Goal: Find specific page/section: Find specific page/section

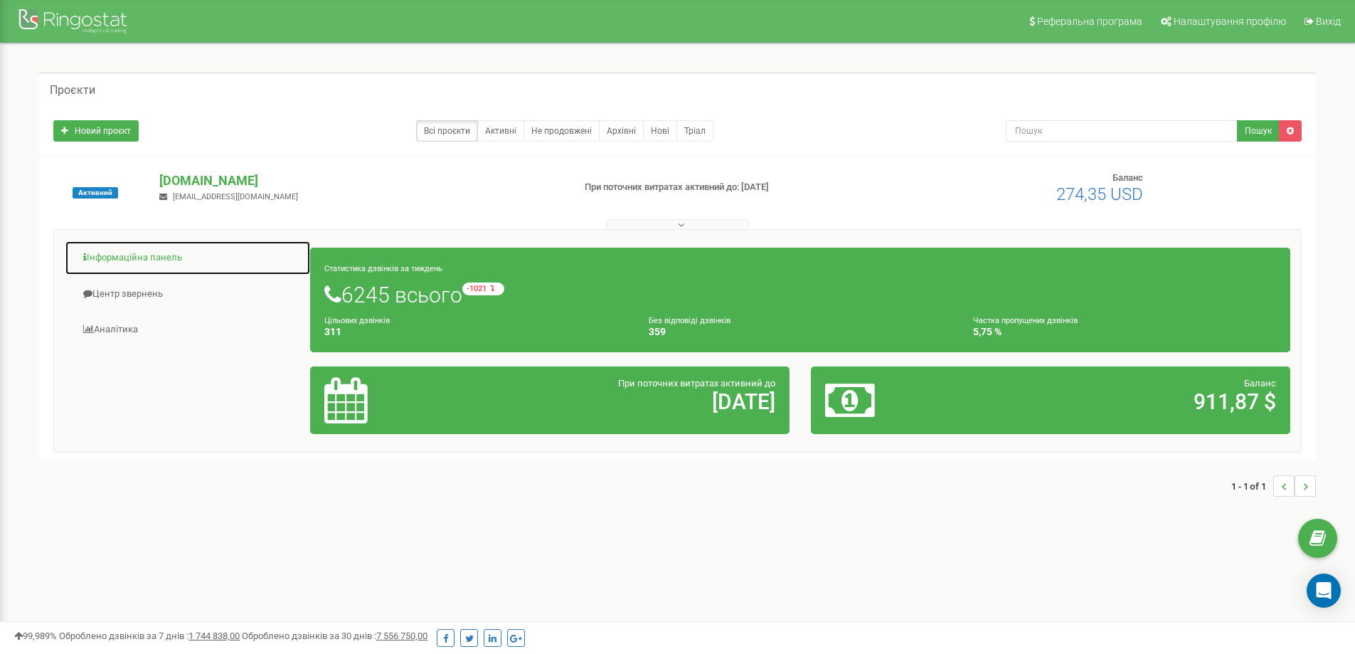
click at [151, 255] on link "Інформаційна панель" at bounding box center [188, 257] width 246 height 35
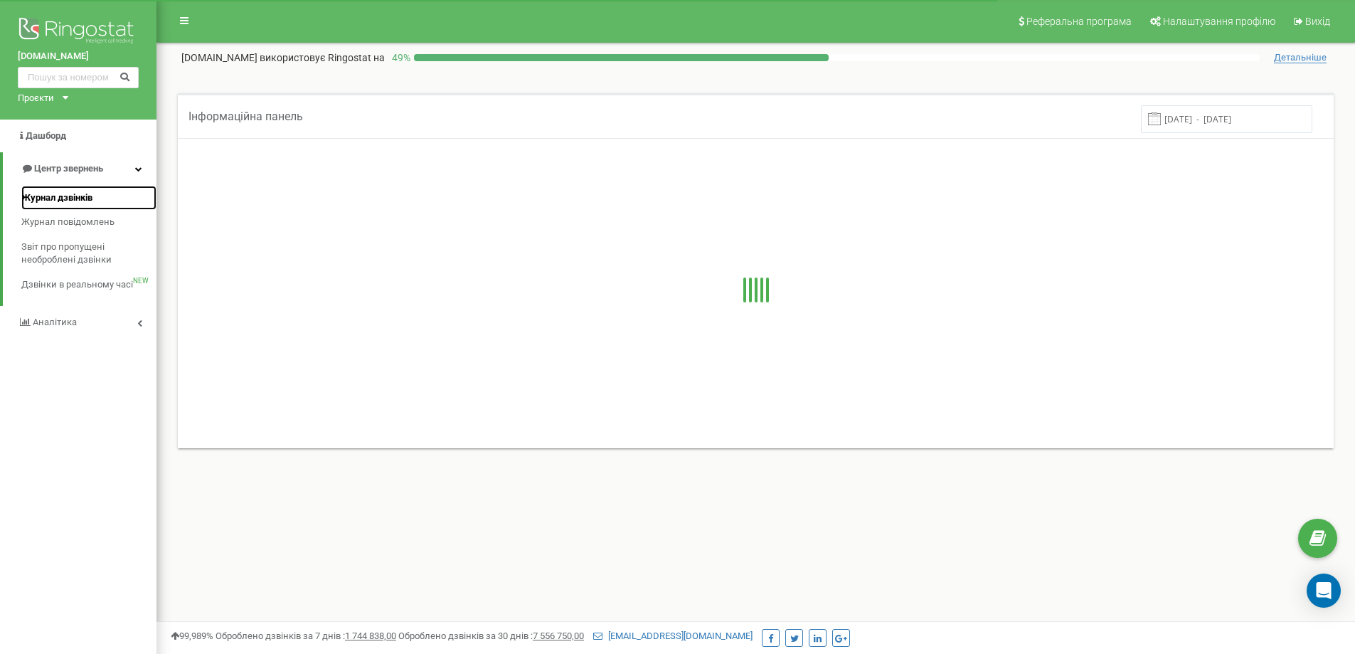
click at [97, 198] on link "Журнал дзвінків" at bounding box center [88, 198] width 135 height 25
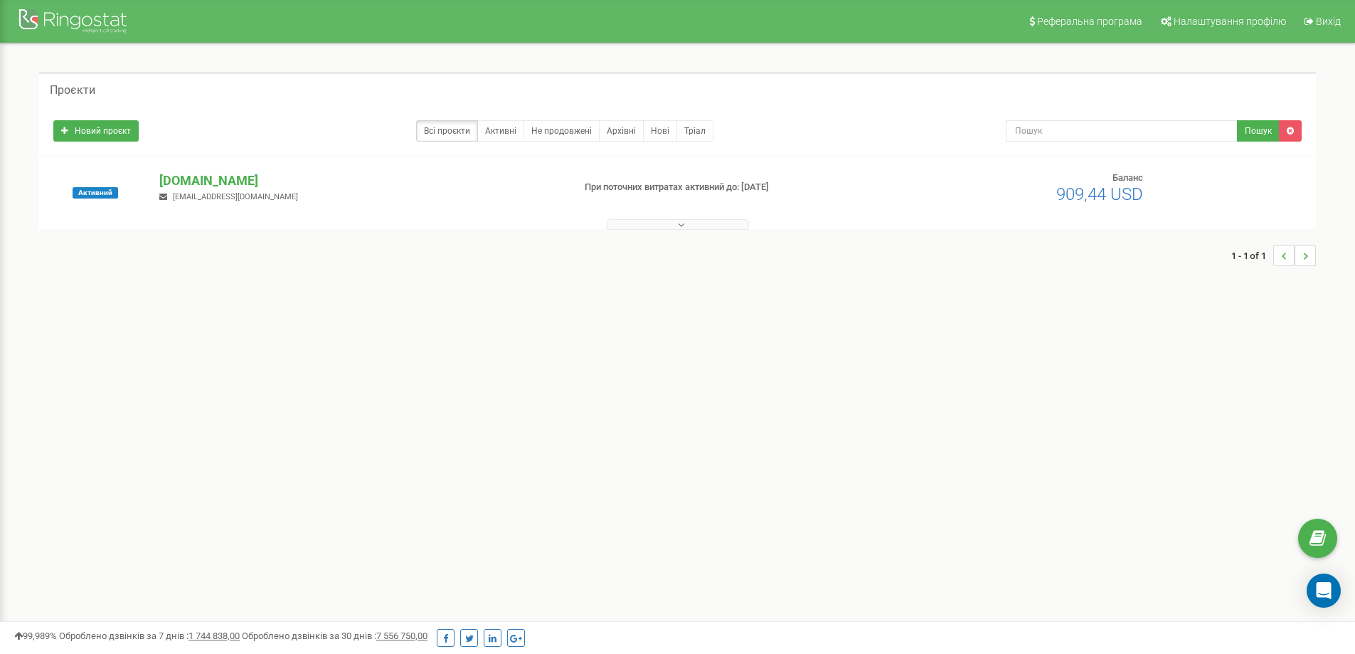
click at [175, 167] on div "Активний [DOMAIN_NAME] [EMAIL_ADDRESS][DOMAIN_NAME] При поточних витратах актив…" at bounding box center [677, 193] width 1277 height 72
click at [184, 176] on p "[DOMAIN_NAME]" at bounding box center [360, 180] width 402 height 18
